Goal: Complete application form

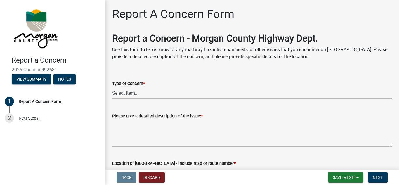
click at [153, 94] on select "Select Item... Pot Hole Patching Ditch Tree Sign Mowing Culvert Other" at bounding box center [252, 93] width 280 height 12
click at [112, 87] on select "Select Item... Pot Hole Patching Ditch Tree Sign Mowing Culvert Other" at bounding box center [252, 93] width 280 height 12
select select "3582e9dc-d8cd-4526-a2d9-157cc62522fd"
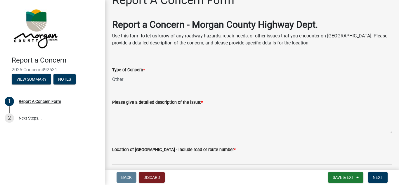
scroll to position [14, 0]
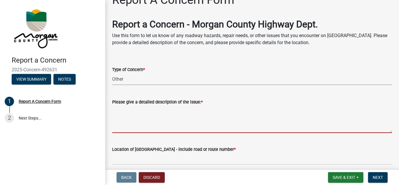
click at [205, 121] on textarea "Please give a detailed description of the issue: *" at bounding box center [252, 118] width 280 height 27
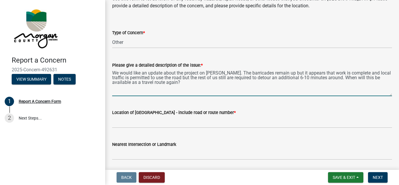
scroll to position [53, 0]
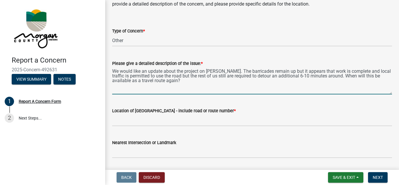
type textarea "We would like an update about the project on [PERSON_NAME]. The barricades rema…"
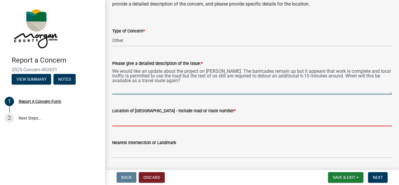
click at [200, 122] on input "Location of [GEOGRAPHIC_DATA] - include road or route number *" at bounding box center [252, 120] width 280 height 12
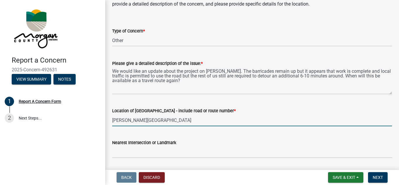
type input "[PERSON_NAME][GEOGRAPHIC_DATA]"
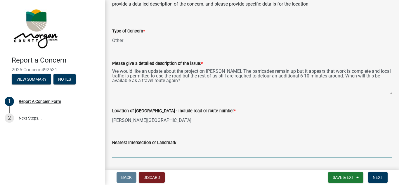
click at [190, 150] on input "Nearest Intersection or Landmark" at bounding box center [252, 152] width 280 height 12
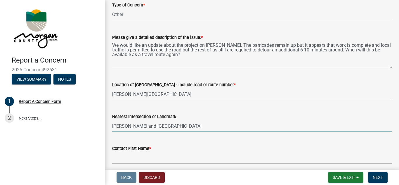
scroll to position [82, 0]
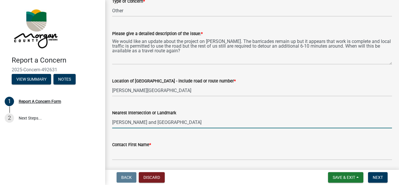
type input "[PERSON_NAME] and [GEOGRAPHIC_DATA]"
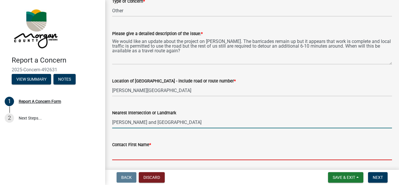
click at [230, 153] on input "Contact First Name *" at bounding box center [252, 154] width 280 height 12
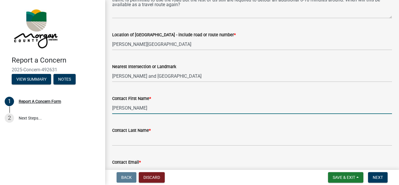
scroll to position [131, 0]
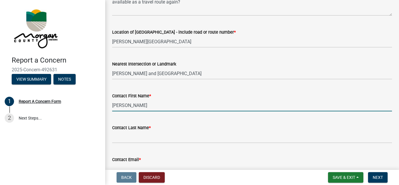
type input "[PERSON_NAME]"
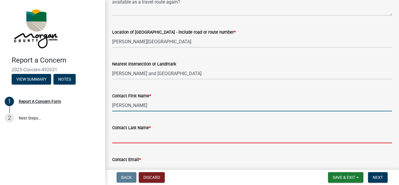
click at [216, 139] on input "Contact Last Name *" at bounding box center [252, 137] width 280 height 12
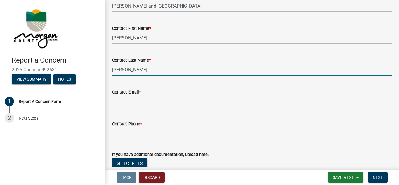
scroll to position [199, 0]
type input "[PERSON_NAME]"
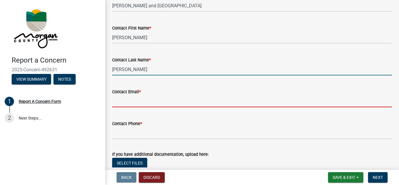
click at [227, 98] on input "Contact Email *" at bounding box center [252, 101] width 280 height 12
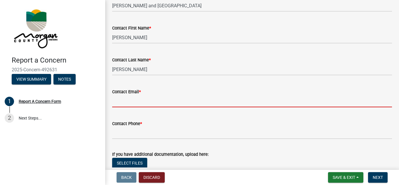
type input "[EMAIL_ADDRESS][DOMAIN_NAME]"
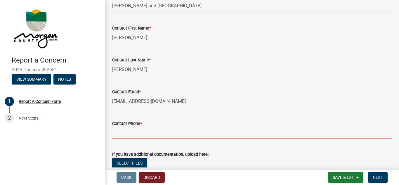
type input "3178407557"
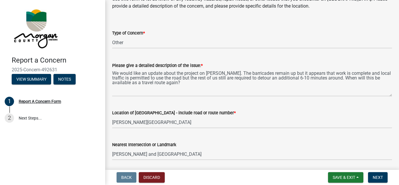
scroll to position [49, 0]
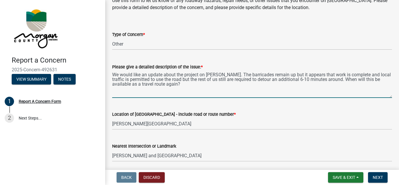
click at [307, 81] on textarea "We would like an update about the project on [PERSON_NAME]. The barricades rema…" at bounding box center [252, 83] width 280 height 27
click at [327, 81] on textarea "We would like an update about the project on [PERSON_NAME]. The barricades rema…" at bounding box center [252, 83] width 280 height 27
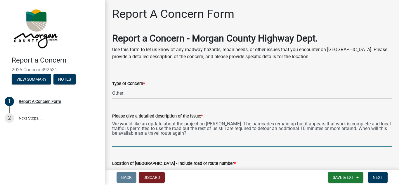
scroll to position [24, 0]
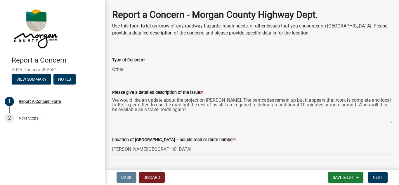
click at [207, 111] on textarea "We would like an update about the project on [PERSON_NAME]. The barricades rema…" at bounding box center [252, 109] width 280 height 27
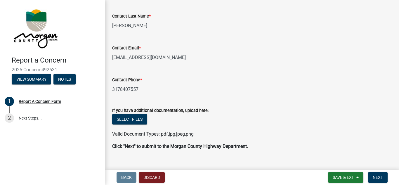
scroll to position [253, 0]
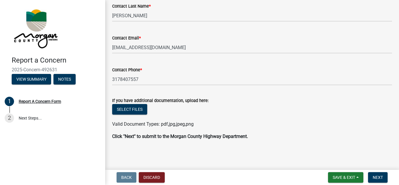
type textarea "We would like an update about the project on [PERSON_NAME]. The barricades rema…"
click at [377, 175] on span "Next" at bounding box center [378, 177] width 10 height 5
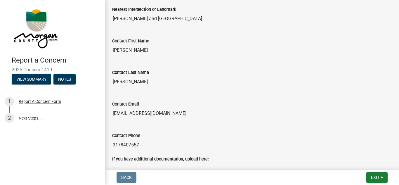
scroll to position [273, 0]
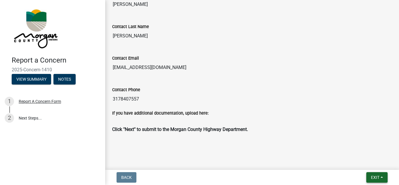
click at [377, 175] on span "Exit" at bounding box center [375, 177] width 8 height 5
click at [357, 162] on button "Save & Exit" at bounding box center [364, 162] width 47 height 14
